Goal: Navigation & Orientation: Find specific page/section

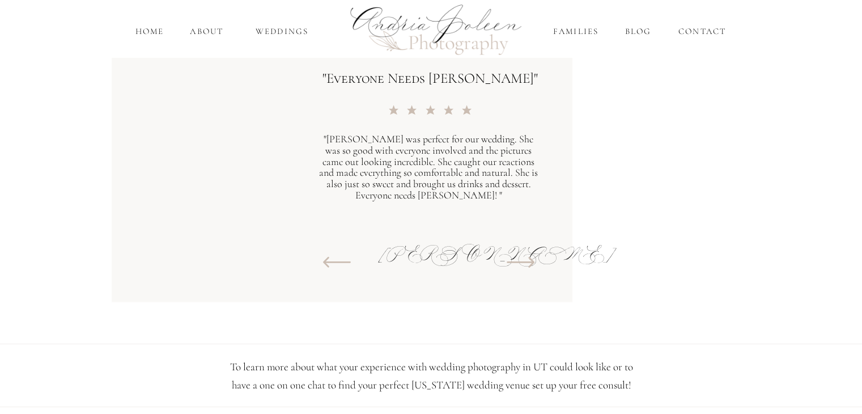
scroll to position [1304, 0]
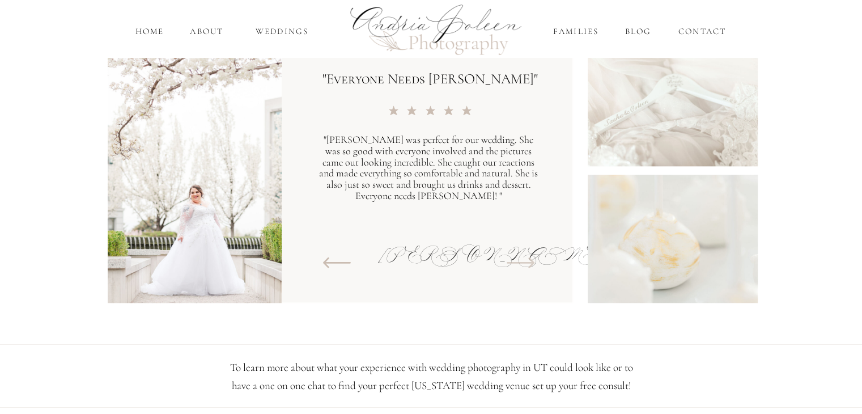
click at [530, 260] on icon at bounding box center [521, 263] width 38 height 34
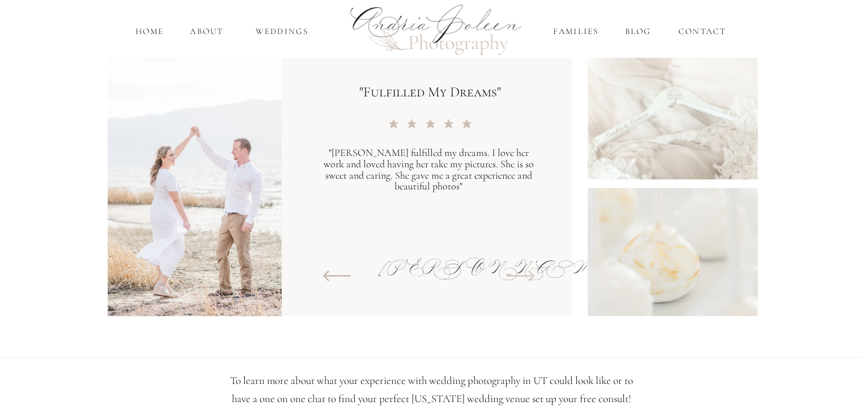
scroll to position [1290, 0]
click at [516, 276] on icon at bounding box center [521, 276] width 28 height 11
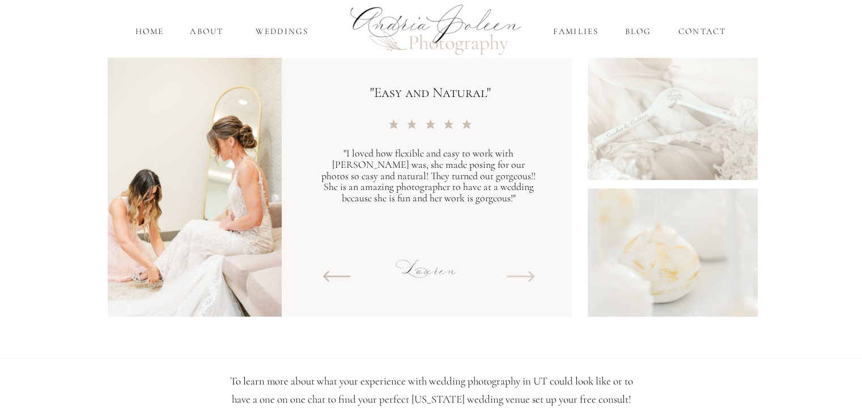
click at [516, 276] on icon at bounding box center [521, 276] width 28 height 11
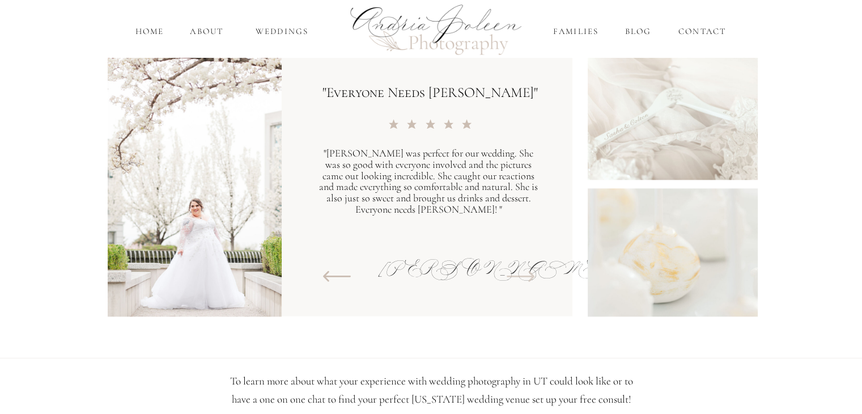
click at [516, 276] on icon at bounding box center [521, 276] width 28 height 11
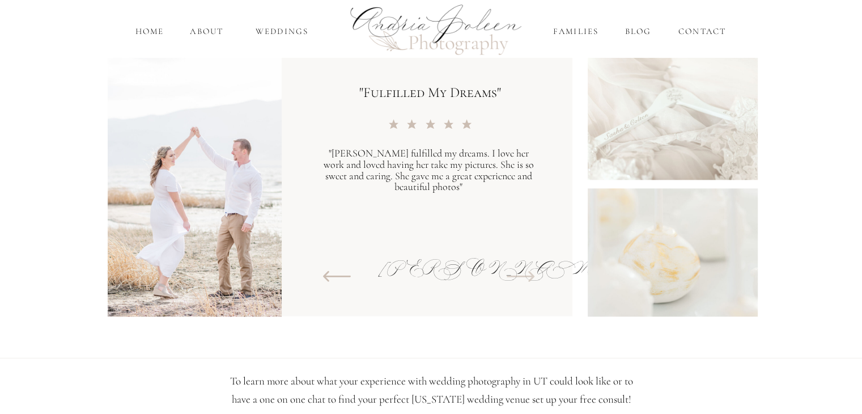
click at [516, 276] on icon at bounding box center [521, 276] width 28 height 11
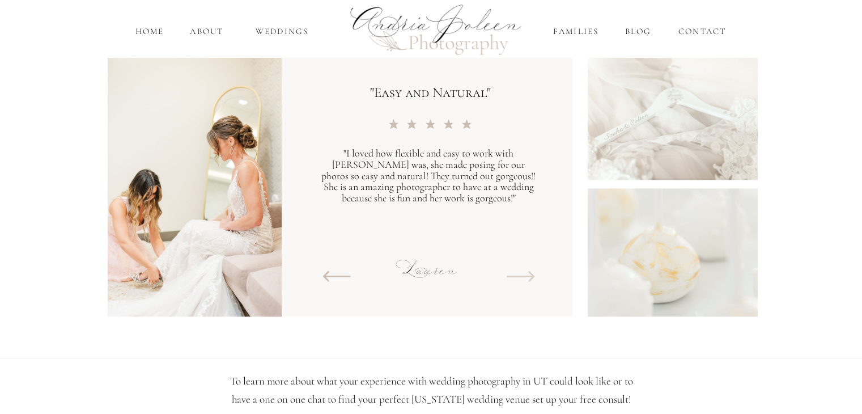
click at [516, 276] on icon at bounding box center [521, 276] width 28 height 11
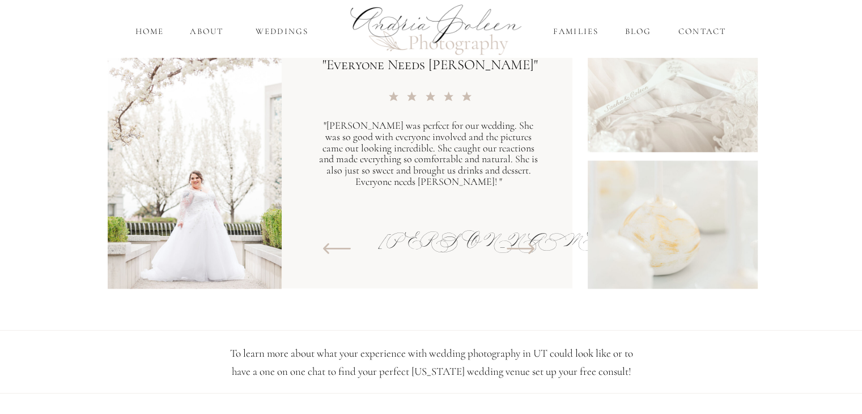
scroll to position [1315, 0]
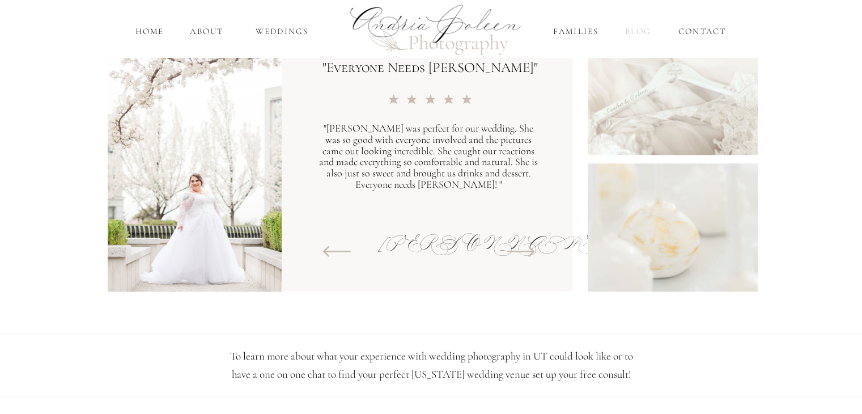
click at [640, 36] on nav "Blog" at bounding box center [638, 31] width 31 height 13
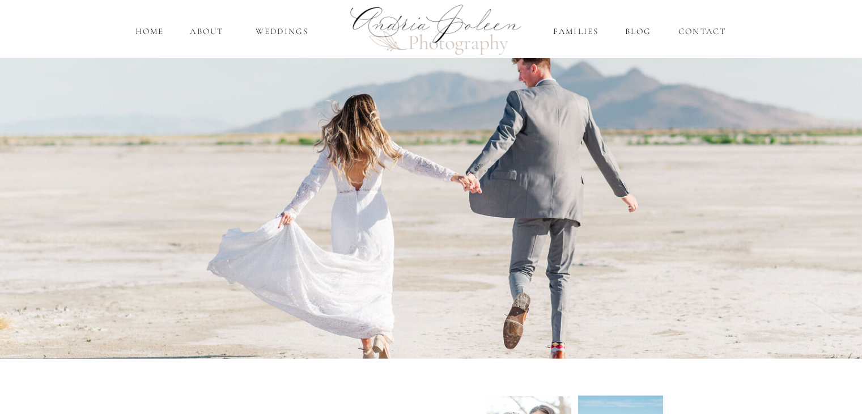
scroll to position [2158, 0]
